Goal: Complete application form

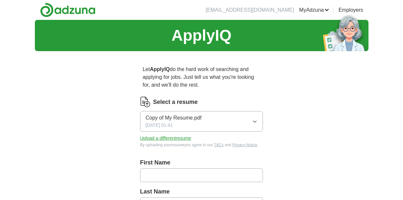
click at [179, 139] on button "Upload a different resume" at bounding box center [165, 138] width 51 height 7
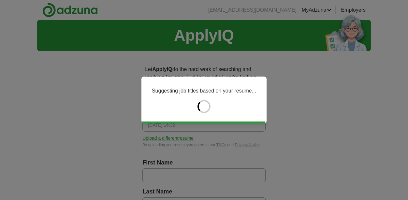
type input "******"
type input "*******"
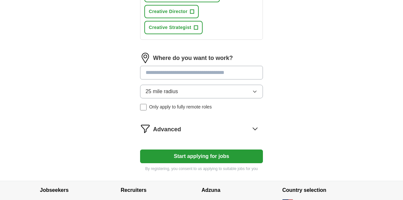
scroll to position [377, 0]
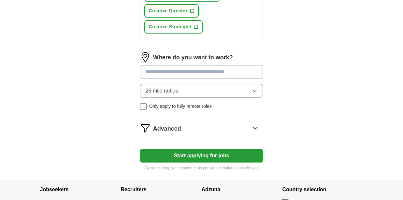
click at [190, 96] on button "25 mile radius" at bounding box center [201, 91] width 123 height 14
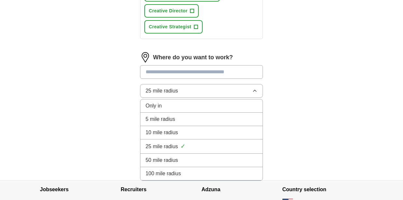
click at [165, 177] on span "100 mile radius" at bounding box center [163, 174] width 35 height 8
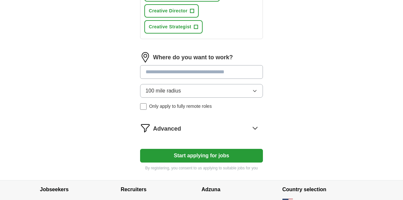
click at [164, 133] on span "Advanced" at bounding box center [167, 128] width 28 height 9
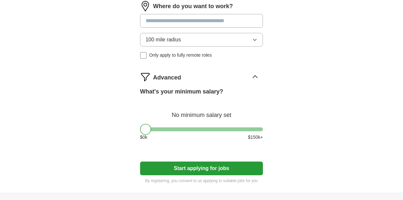
scroll to position [431, 0]
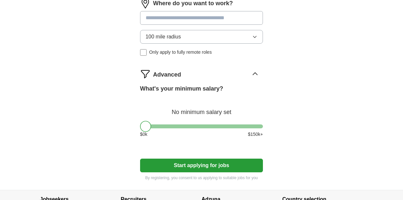
click at [194, 170] on button "Start applying for jobs" at bounding box center [201, 166] width 123 height 14
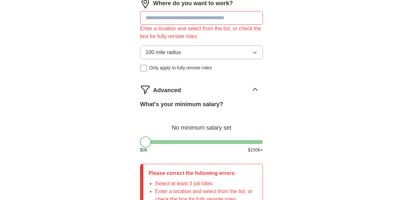
click at [175, 20] on input at bounding box center [201, 18] width 123 height 14
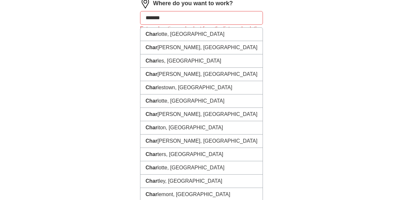
type input "********"
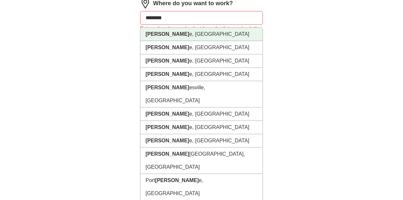
click at [167, 36] on li "[PERSON_NAME] e, [GEOGRAPHIC_DATA]" at bounding box center [201, 34] width 122 height 13
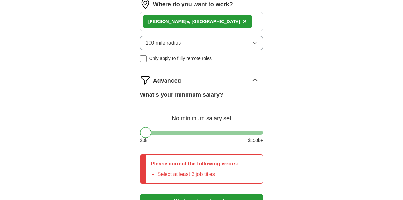
scroll to position [437, 0]
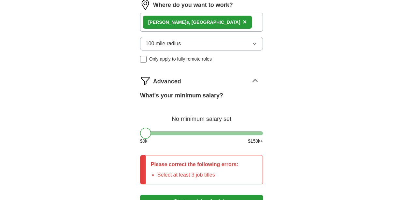
click at [212, 32] on div "[PERSON_NAME] e, [GEOGRAPHIC_DATA] ×" at bounding box center [201, 22] width 123 height 19
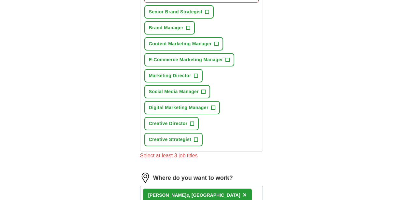
scroll to position [264, 0]
click at [194, 127] on span "+" at bounding box center [192, 123] width 4 height 5
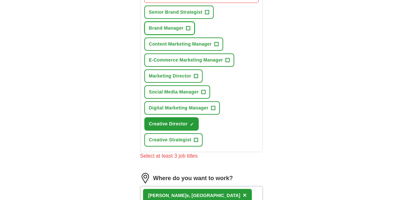
click at [188, 31] on span "+" at bounding box center [188, 28] width 4 height 5
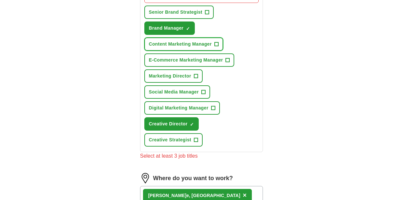
click at [216, 47] on span "+" at bounding box center [216, 44] width 4 height 5
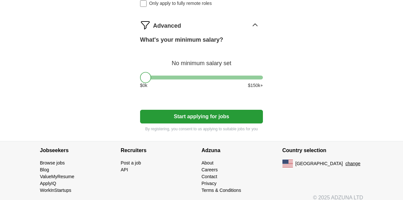
scroll to position [498, 0]
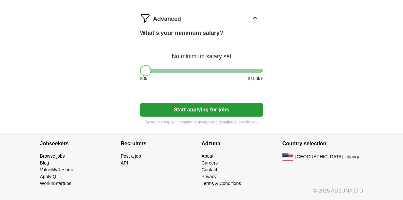
click at [218, 108] on button "Start applying for jobs" at bounding box center [201, 110] width 123 height 14
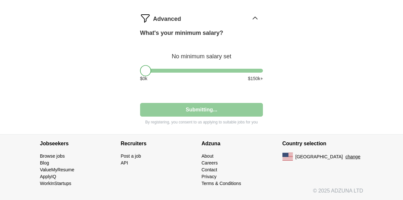
select select "**"
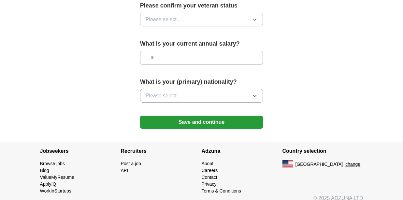
scroll to position [467, 0]
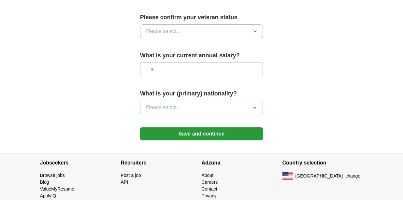
click at [171, 135] on button "Save and continue" at bounding box center [201, 133] width 123 height 13
